Goal: Entertainment & Leisure: Consume media (video, audio)

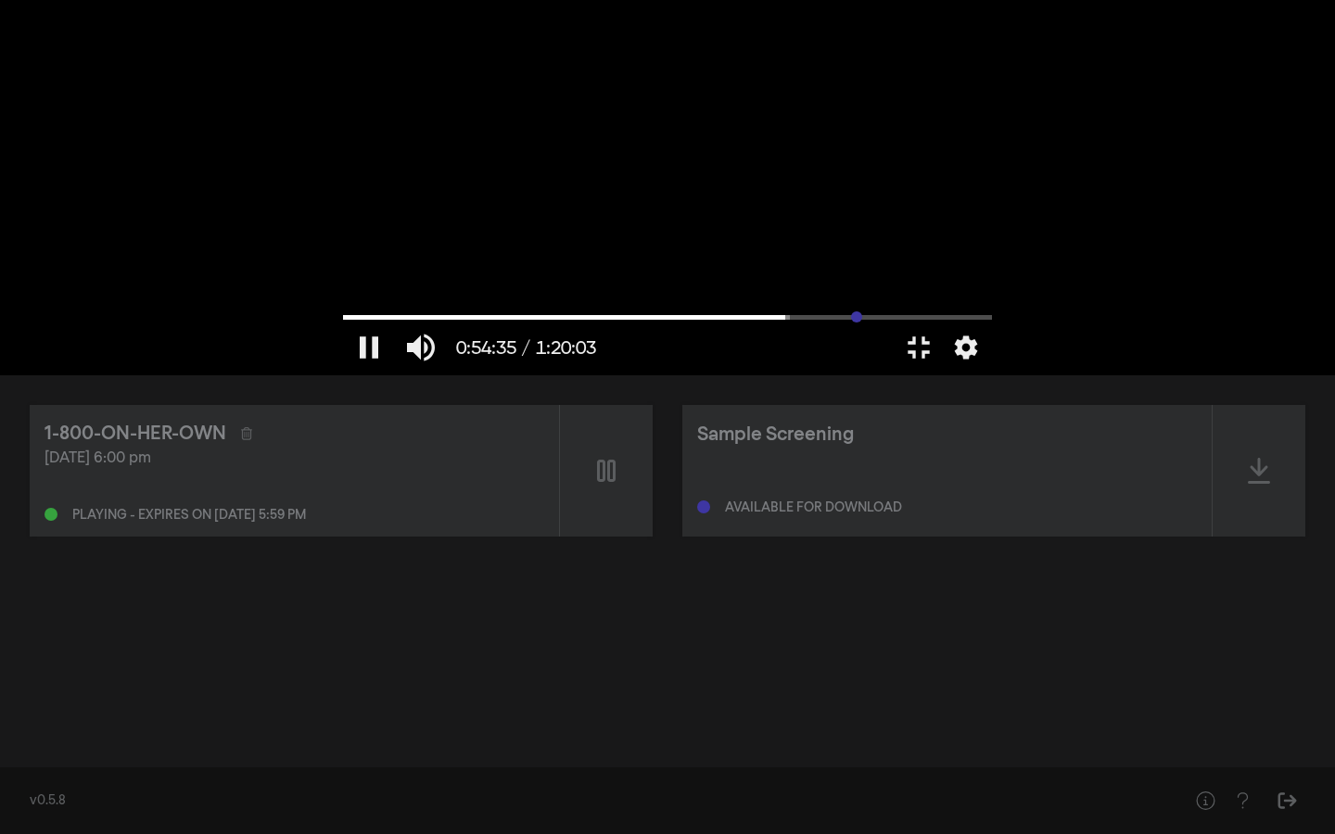
click at [992, 323] on input "Seek" at bounding box center [667, 316] width 649 height 11
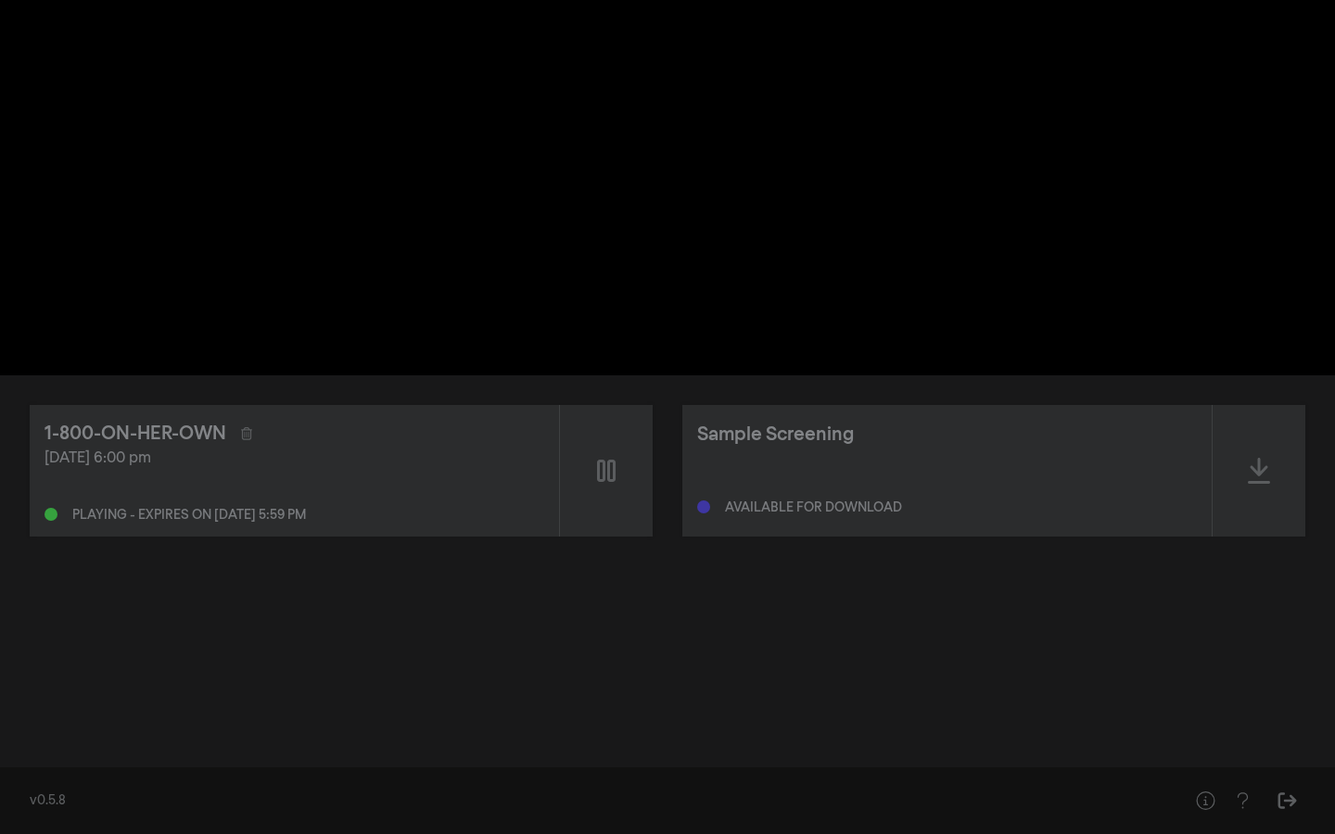
click at [992, 323] on input "Seek" at bounding box center [667, 316] width 649 height 11
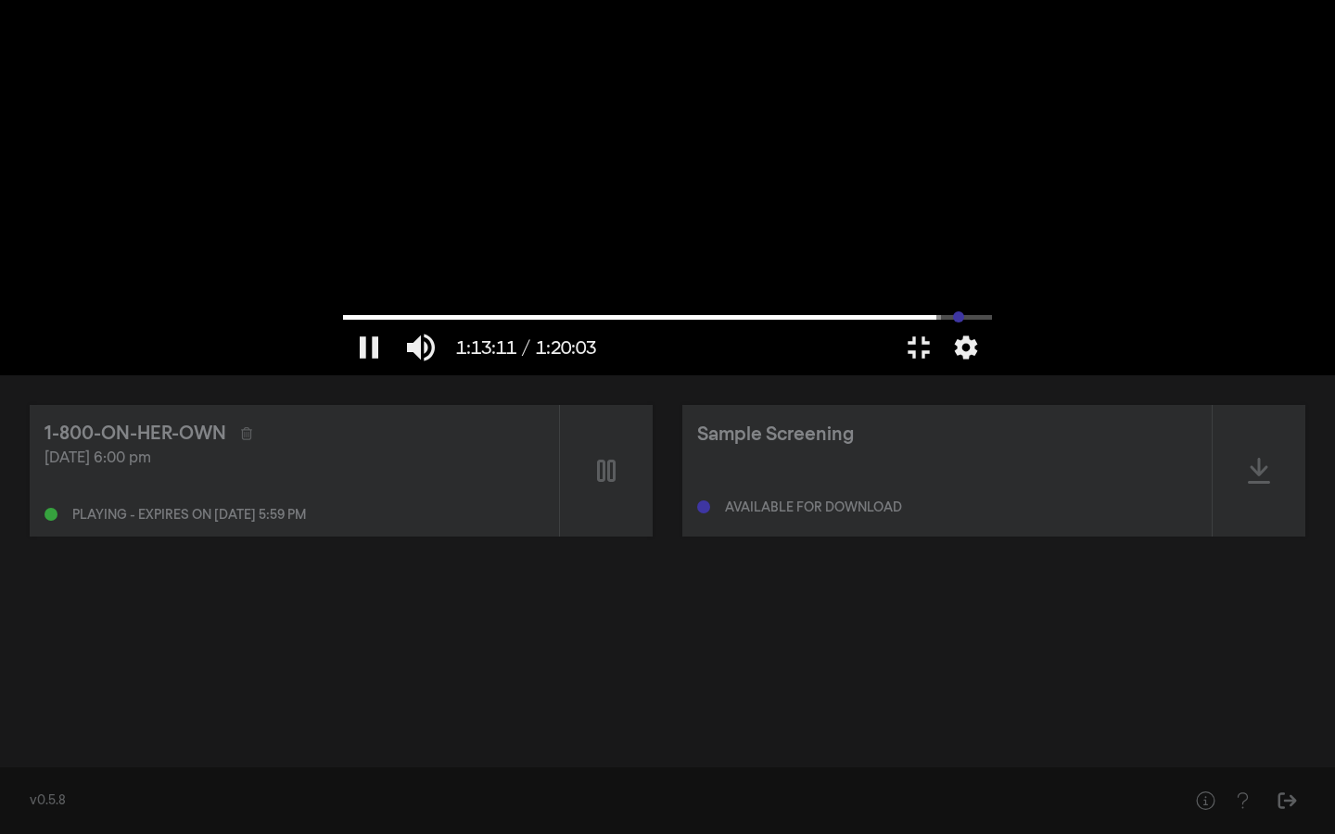
click at [992, 323] on input "Seek" at bounding box center [667, 316] width 649 height 11
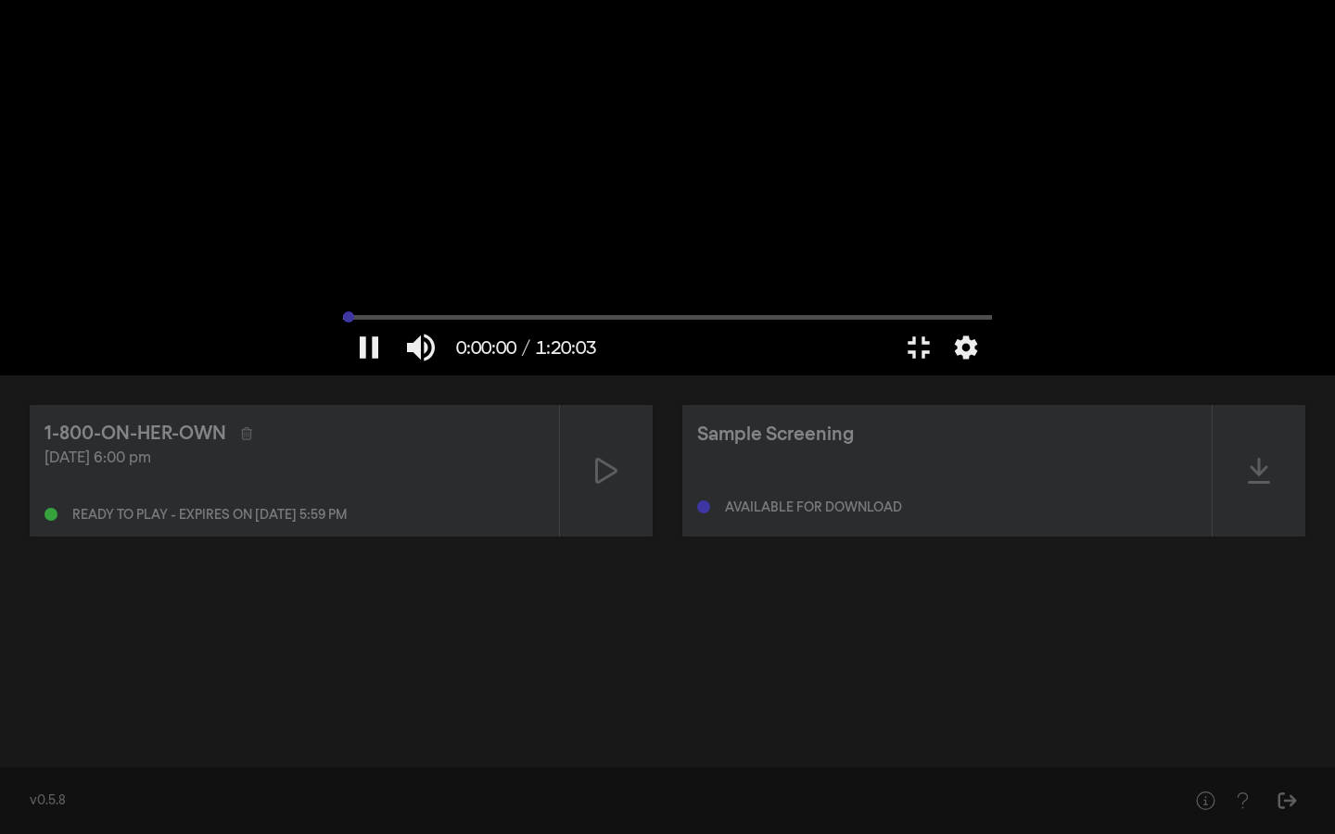
drag, startPoint x: 1289, startPoint y: 773, endPoint x: 2, endPoint y: 773, distance: 1287.6
click at [343, 323] on input "Seek" at bounding box center [667, 316] width 649 height 11
click at [343, 375] on button "play_arrow" at bounding box center [369, 348] width 52 height 56
click at [343, 375] on button "pause" at bounding box center [369, 348] width 52 height 56
drag, startPoint x: 18, startPoint y: 774, endPoint x: 1, endPoint y: 769, distance: 17.3
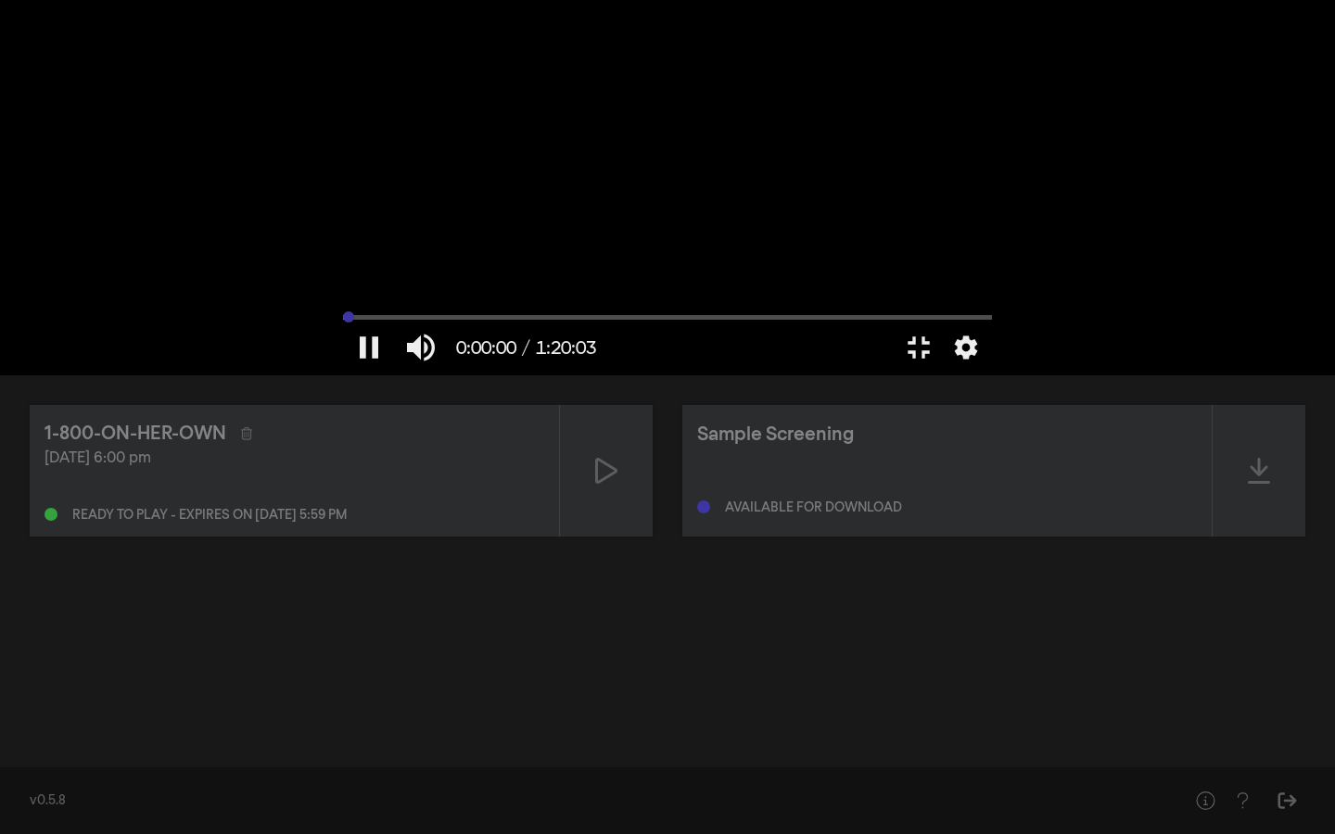
click at [343, 323] on input "Seek" at bounding box center [667, 316] width 649 height 11
drag, startPoint x: 17, startPoint y: 777, endPoint x: 2, endPoint y: 775, distance: 14.9
click at [343, 323] on input "Seek" at bounding box center [667, 316] width 649 height 11
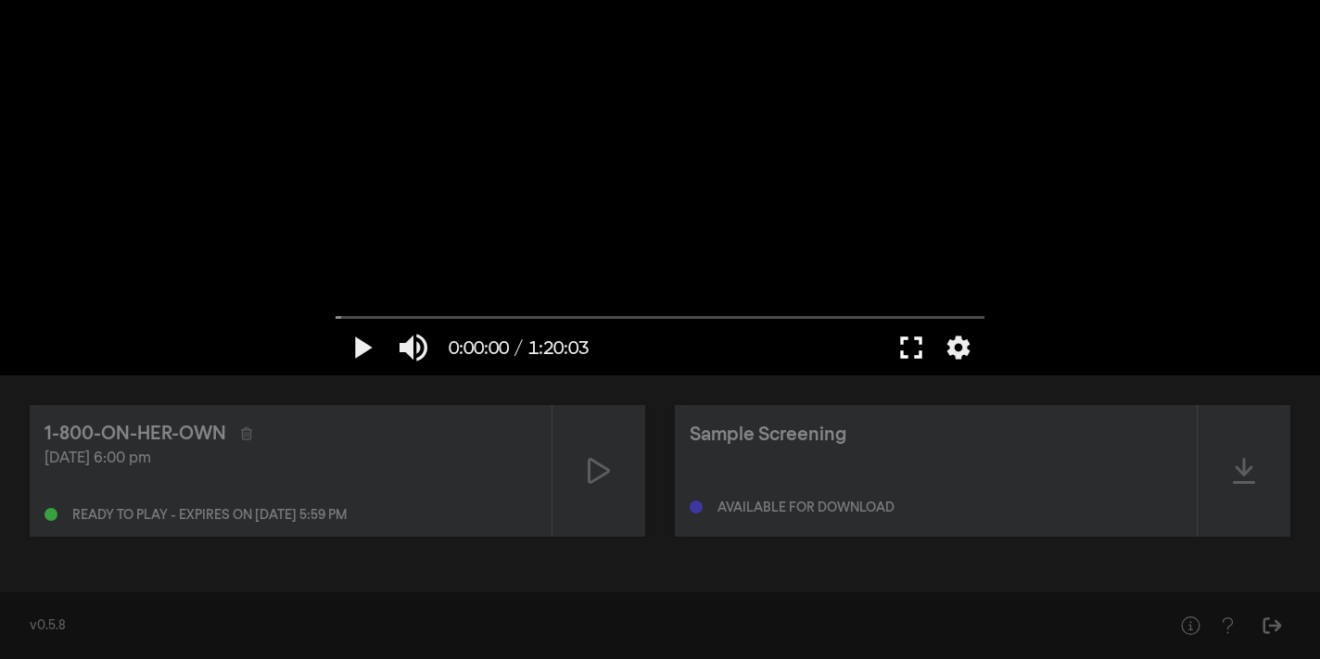
click at [910, 345] on button "fullscreen" at bounding box center [911, 348] width 52 height 56
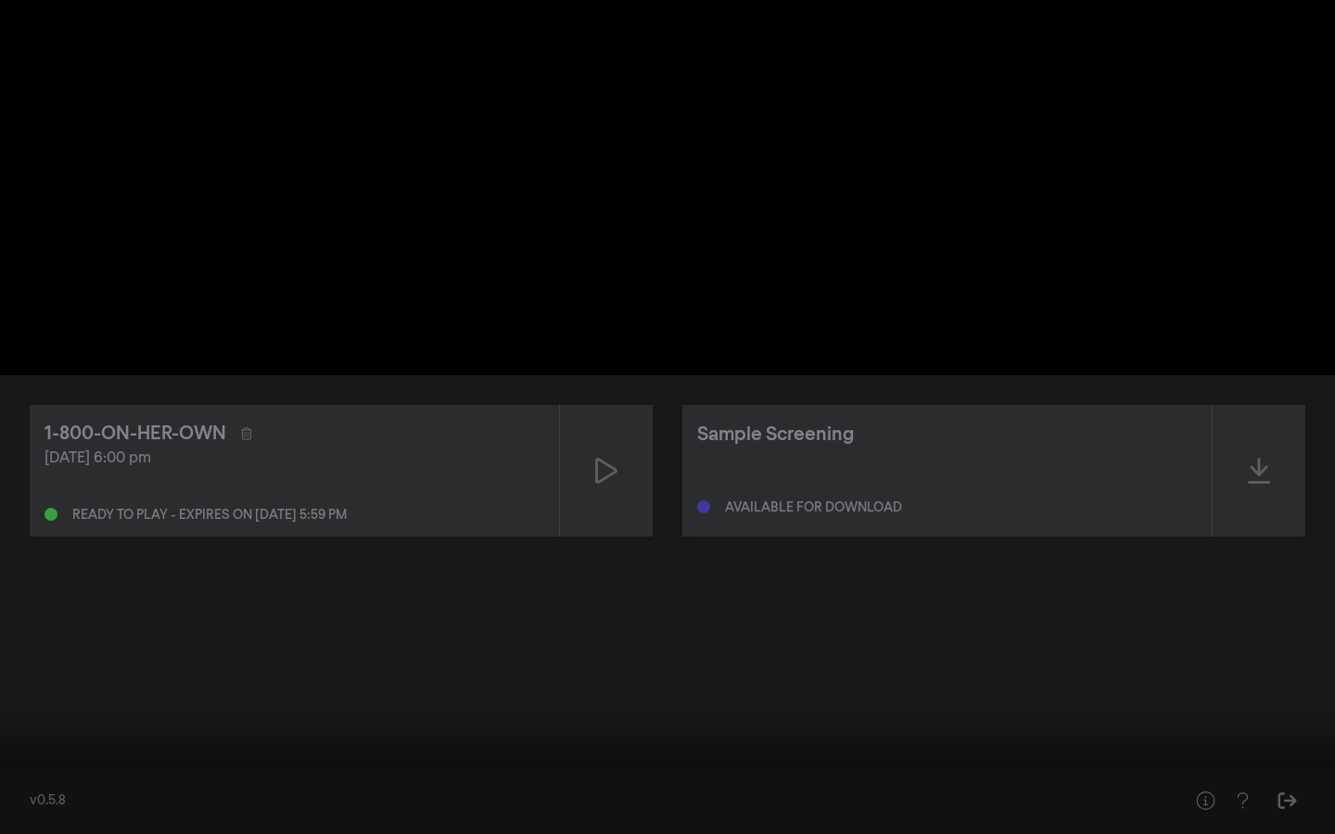
click at [39, 803] on button "play_arrow" at bounding box center [35, 807] width 52 height 56
click at [127, 777] on input "Seek" at bounding box center [667, 775] width 1316 height 11
click at [37, 804] on button "pause" at bounding box center [35, 807] width 52 height 56
drag, startPoint x: 123, startPoint y: 774, endPoint x: 1, endPoint y: 768, distance: 122.5
type input "0"
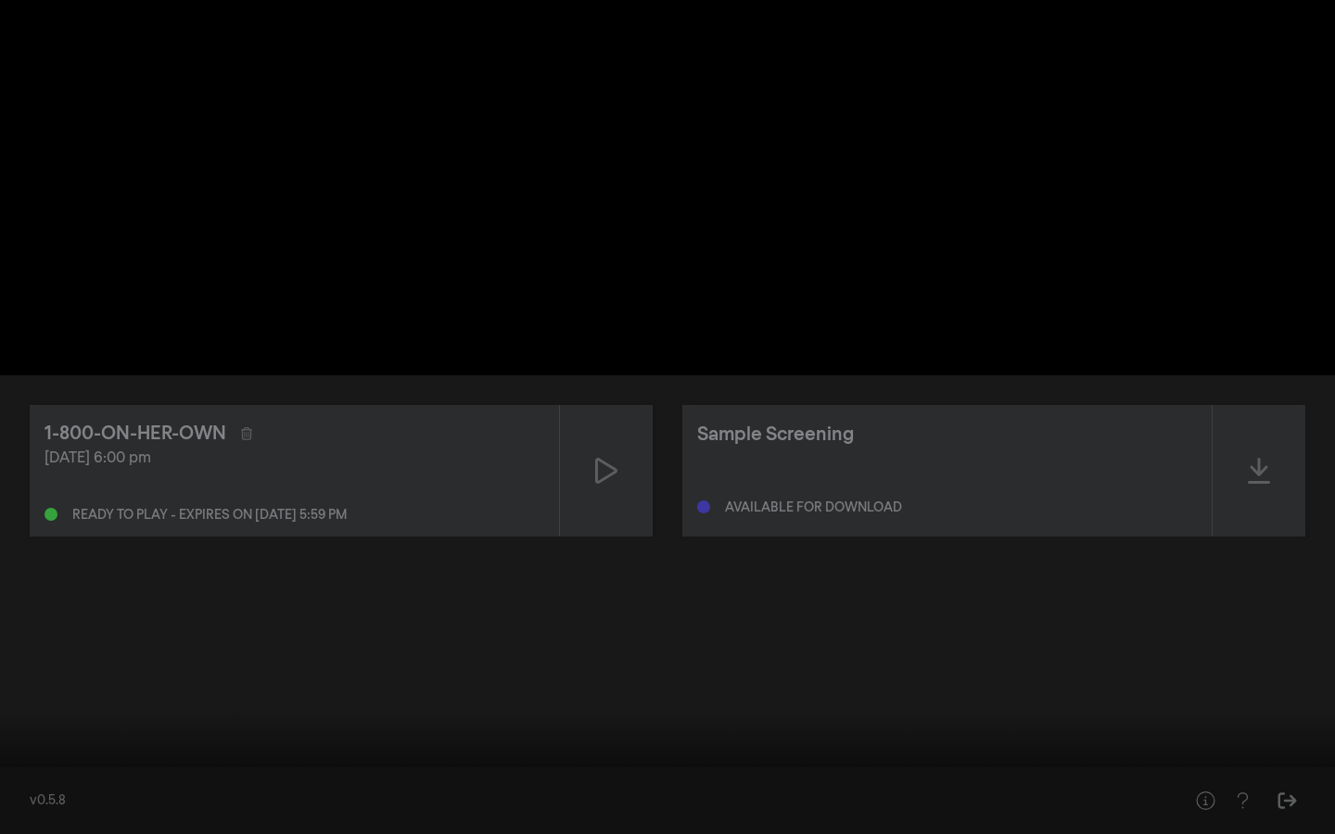
click at [9, 771] on input "Seek" at bounding box center [667, 776] width 1316 height 11
